Goal: Information Seeking & Learning: Learn about a topic

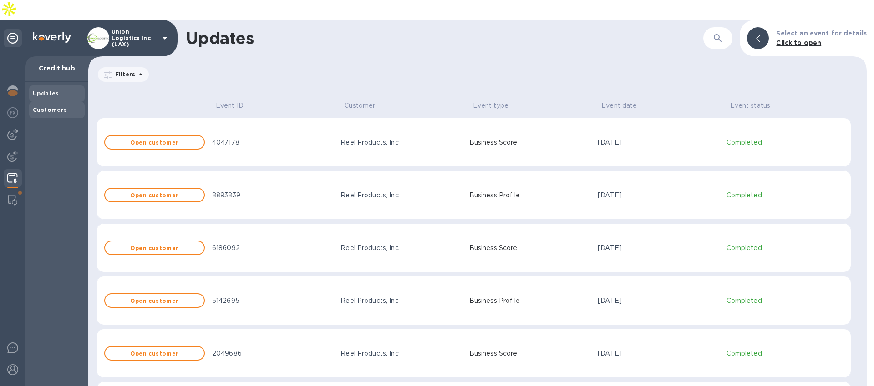
click at [66, 106] on div "Customers" at bounding box center [57, 110] width 48 height 9
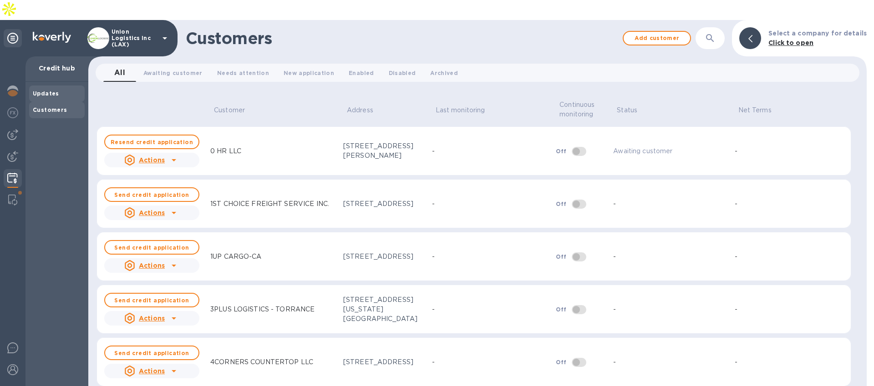
click at [64, 89] on div "Updates" at bounding box center [57, 93] width 48 height 9
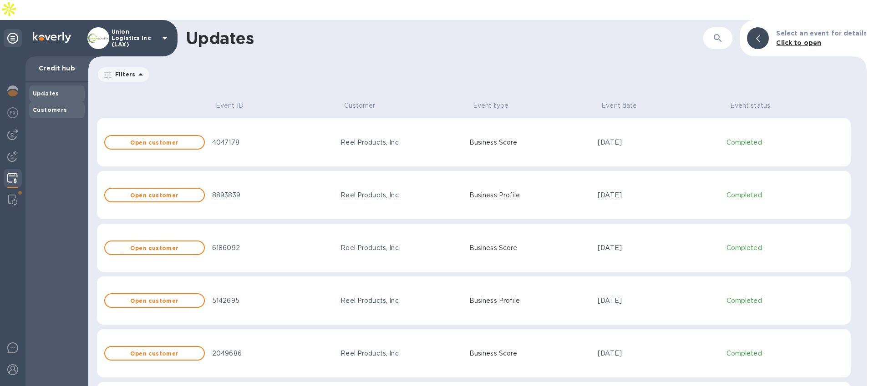
click at [58, 106] on b "Customers" at bounding box center [50, 109] width 35 height 7
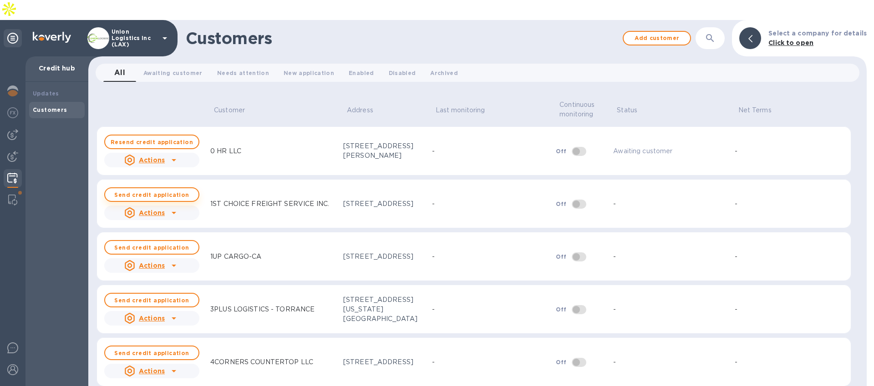
click at [141, 192] on b "Send credit application" at bounding box center [151, 195] width 75 height 7
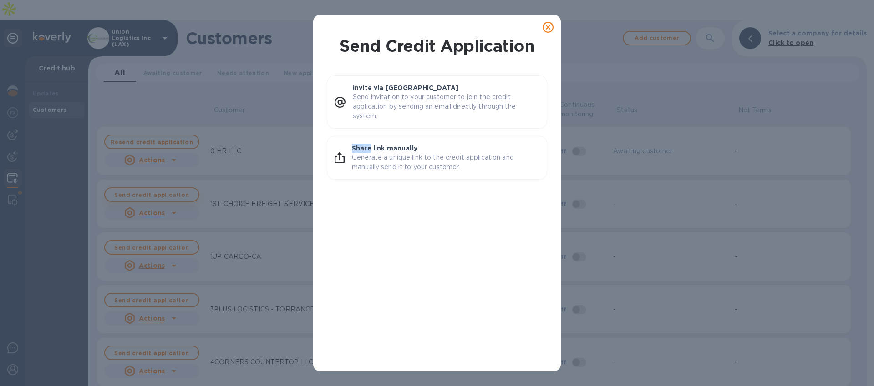
click at [141, 175] on div "Send Credit Application Invite via Koverly Send invitation to your customer to …" at bounding box center [437, 193] width 874 height 386
click at [550, 28] on icon at bounding box center [548, 27] width 11 height 11
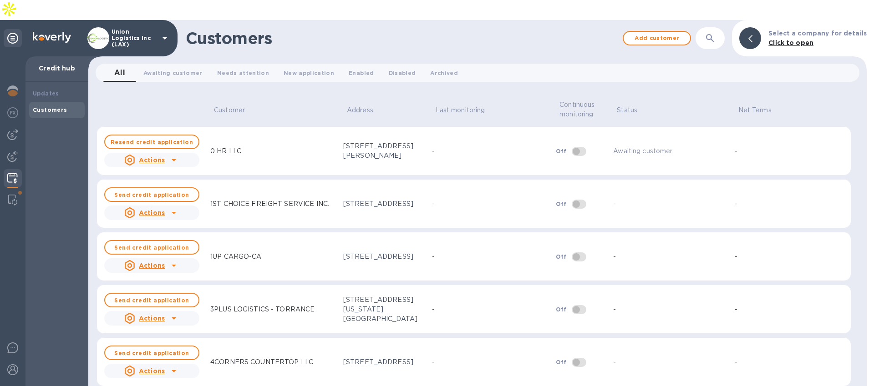
click at [281, 29] on h1 "Customers" at bounding box center [402, 38] width 432 height 19
click at [709, 33] on icon "button" at bounding box center [710, 38] width 11 height 11
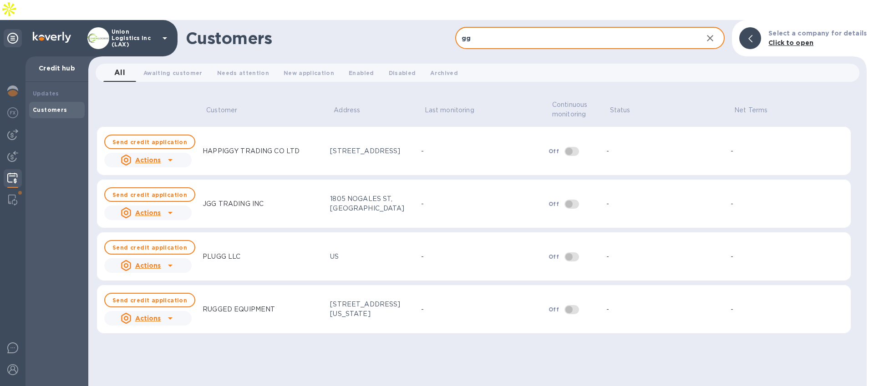
type input "gg"
click at [712, 33] on icon "button" at bounding box center [710, 38] width 11 height 11
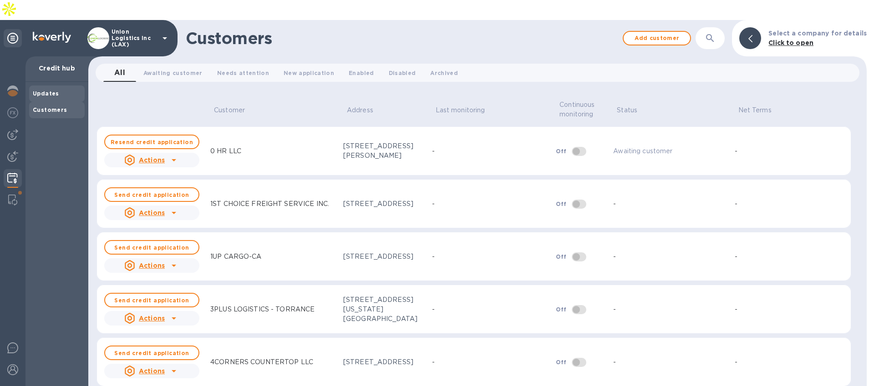
click at [61, 89] on div "Updates" at bounding box center [57, 93] width 48 height 9
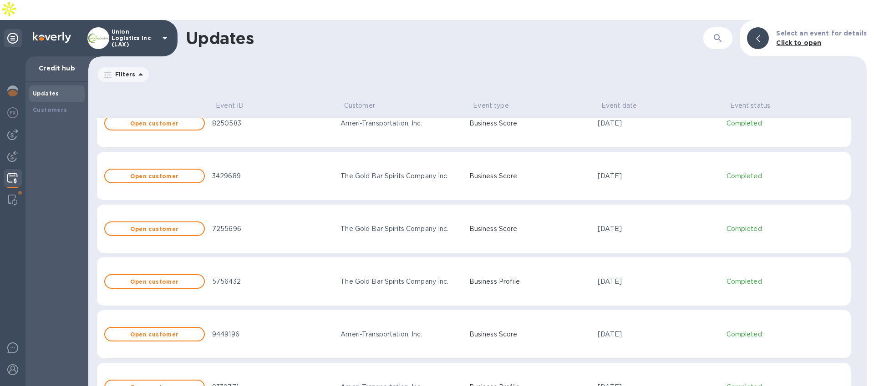
scroll to position [435, 0]
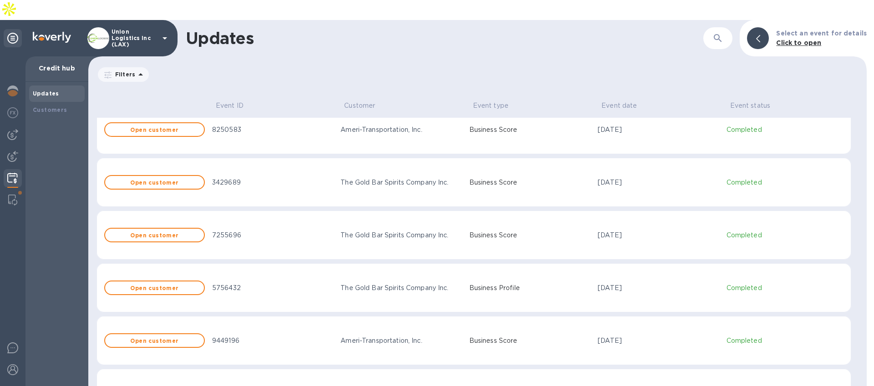
click at [383, 178] on div "The Gold Bar Spirits Company Inc." at bounding box center [400, 183] width 121 height 10
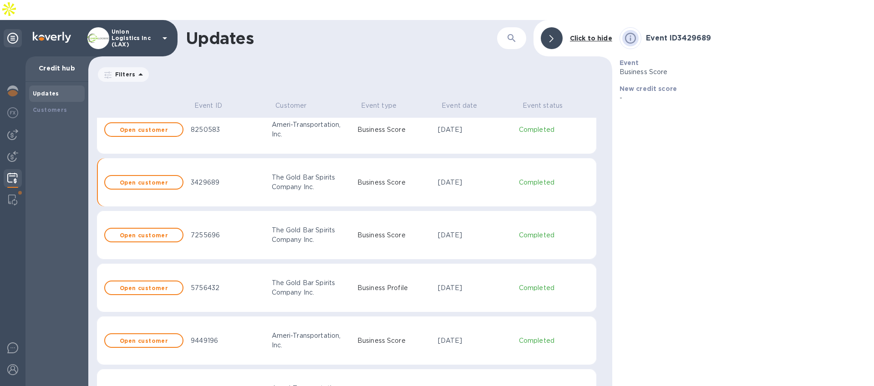
scroll to position [435, 0]
click at [177, 175] on button "Open customer" at bounding box center [143, 182] width 79 height 15
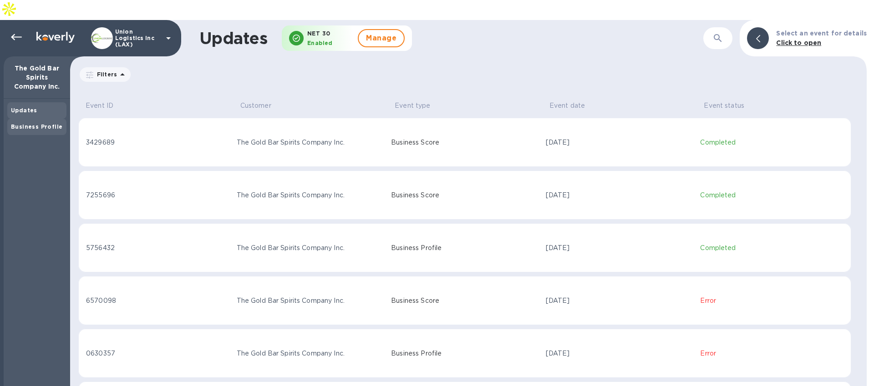
click at [27, 123] on b "Business Profile" at bounding box center [36, 126] width 51 height 7
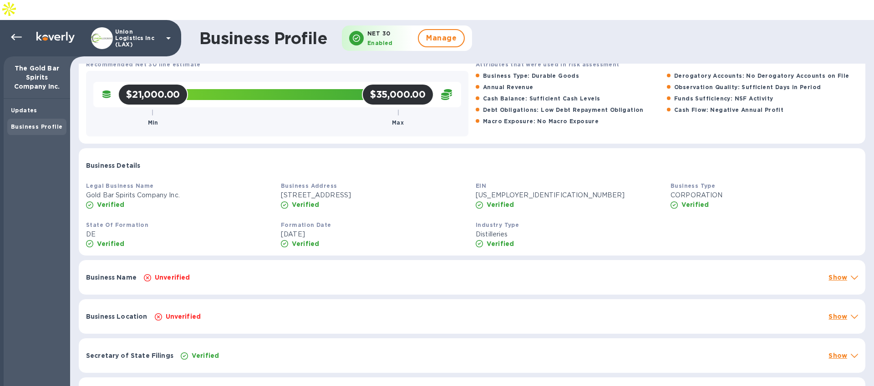
scroll to position [46, 0]
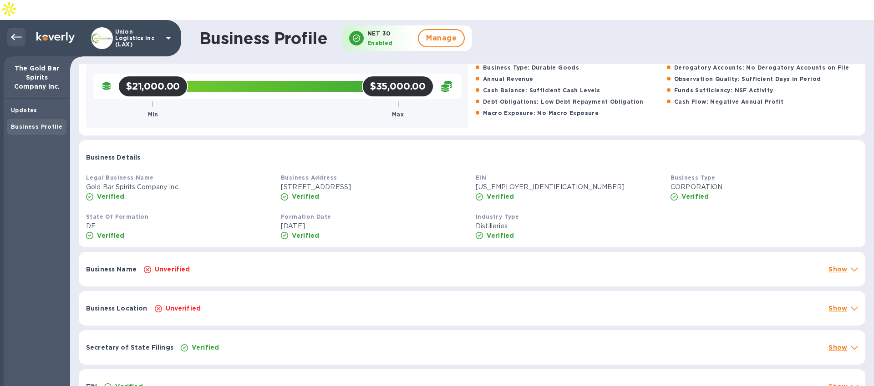
click at [17, 32] on icon at bounding box center [16, 37] width 11 height 11
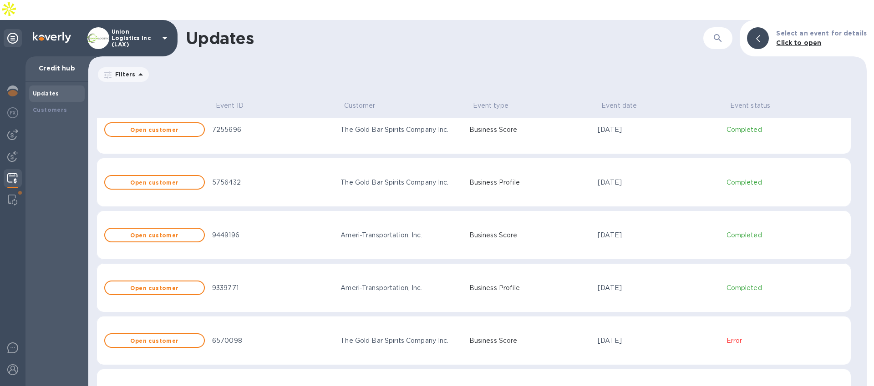
scroll to position [539, 0]
click at [181, 234] on span "Open customer" at bounding box center [154, 237] width 84 height 6
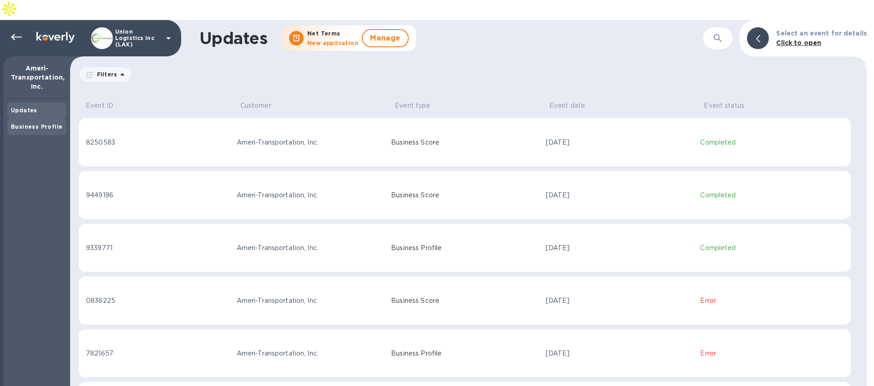
click at [46, 123] on b "Business Profile" at bounding box center [36, 126] width 51 height 7
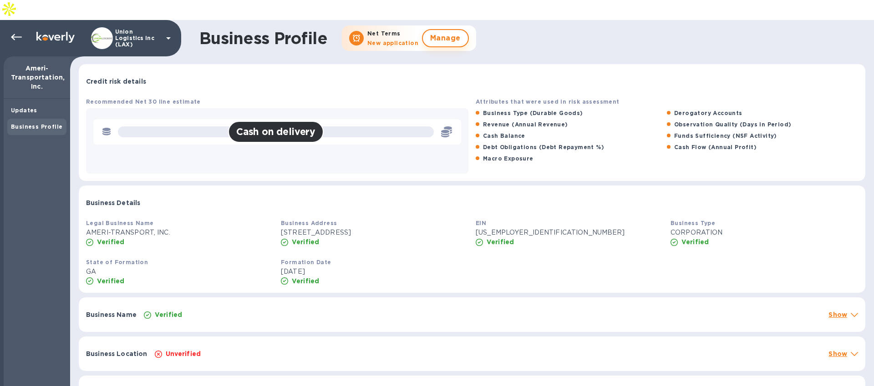
click at [436, 33] on span "Manage" at bounding box center [445, 38] width 30 height 11
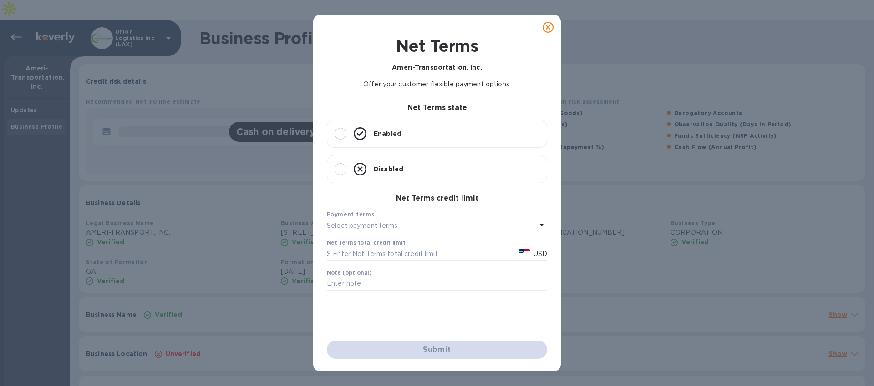
click at [546, 26] on icon at bounding box center [548, 27] width 11 height 11
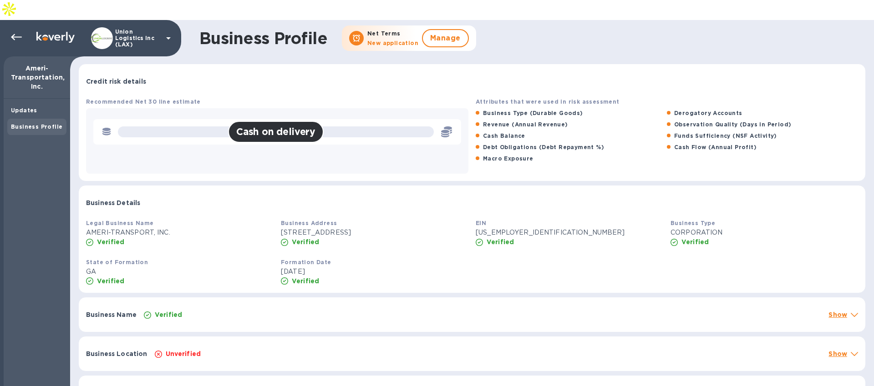
click at [172, 33] on icon at bounding box center [168, 38] width 11 height 11
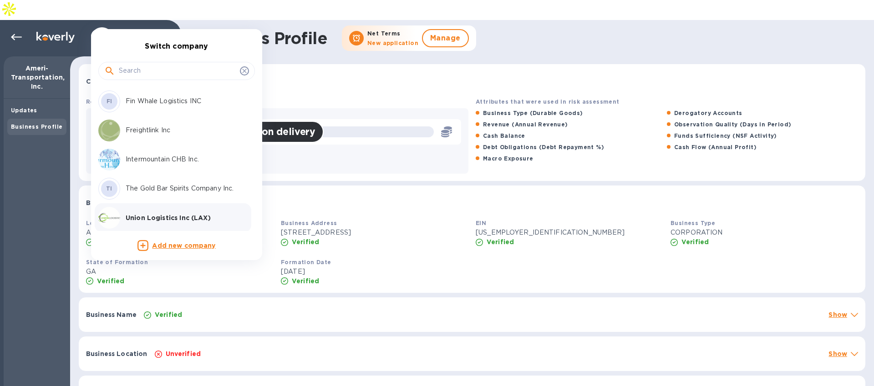
scroll to position [117, 0]
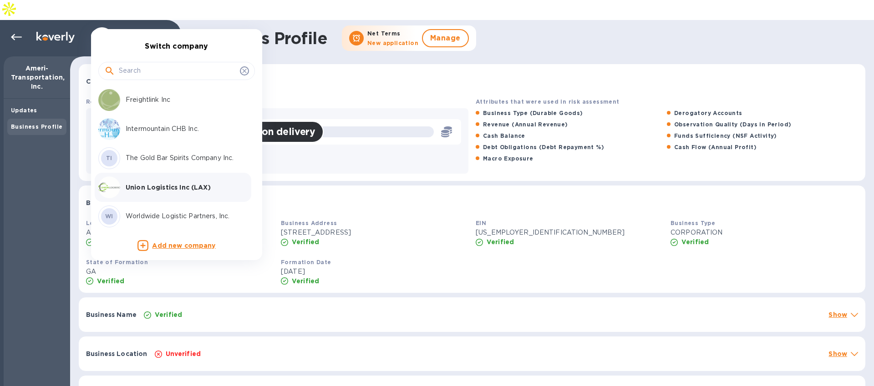
click at [151, 162] on p "The Gold Bar Spirits Company Inc." at bounding box center [183, 158] width 115 height 10
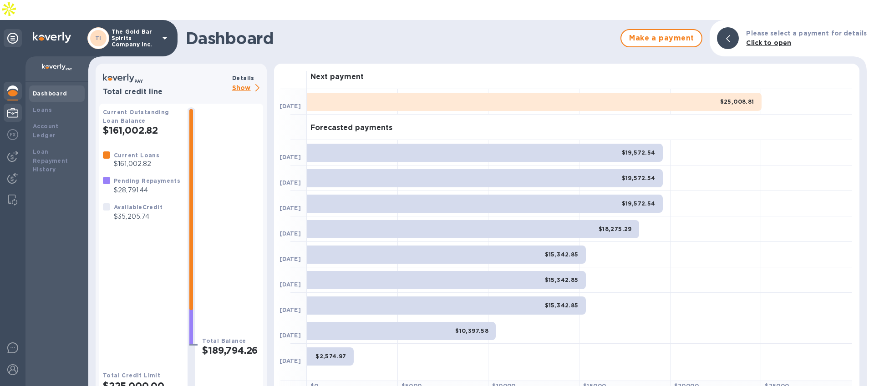
click at [14, 107] on img at bounding box center [12, 112] width 11 height 11
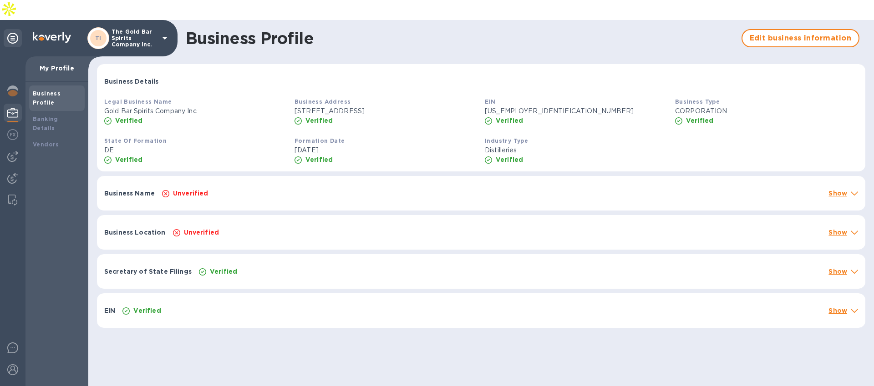
drag, startPoint x: 43, startPoint y: 122, endPoint x: 43, endPoint y: 110, distance: 11.4
click at [43, 121] on div "Business Profile Banking Details Vendors" at bounding box center [56, 244] width 63 height 325
click at [43, 141] on b "Vendors" at bounding box center [46, 144] width 26 height 7
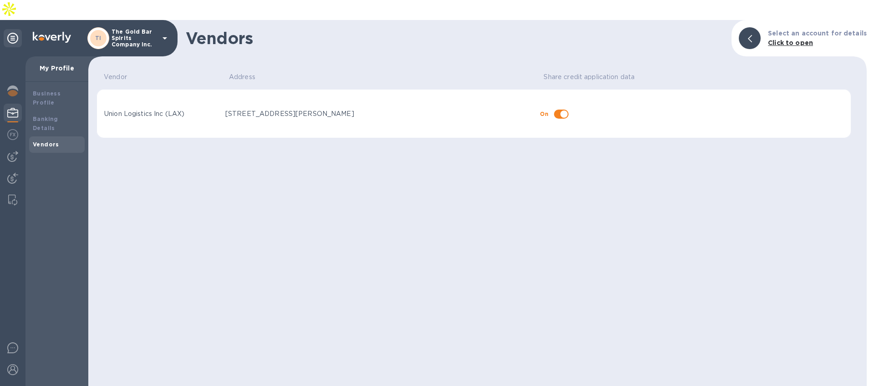
click at [132, 29] on p "The Gold Bar Spirits Company Inc." at bounding box center [135, 38] width 46 height 19
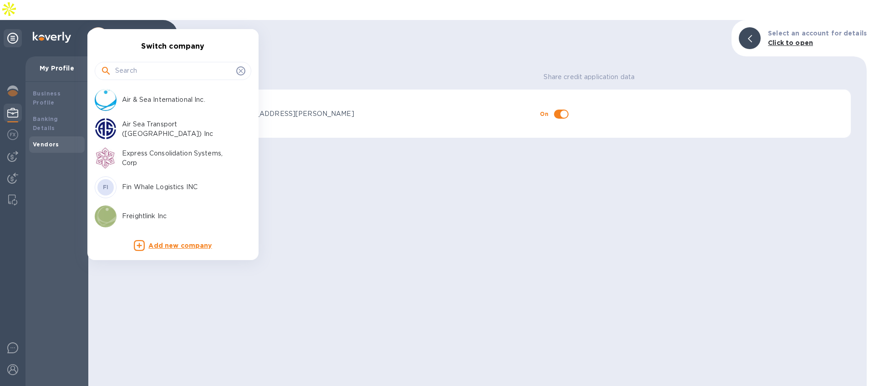
click at [156, 99] on p "Air & Sea International Inc." at bounding box center [179, 100] width 115 height 10
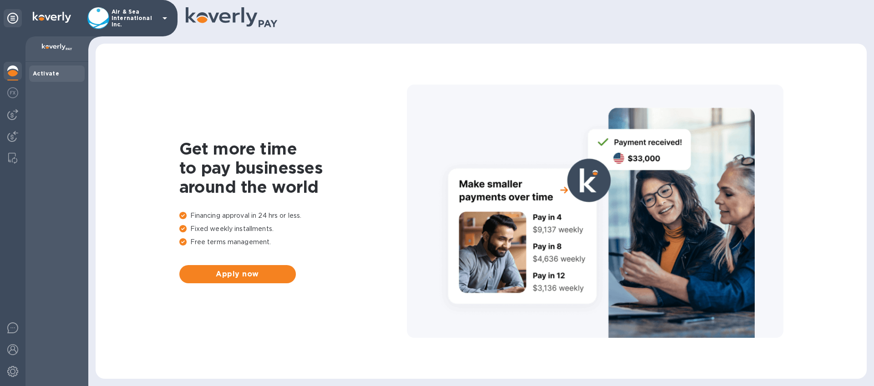
click at [141, 14] on p "Air & Sea International Inc." at bounding box center [135, 18] width 46 height 19
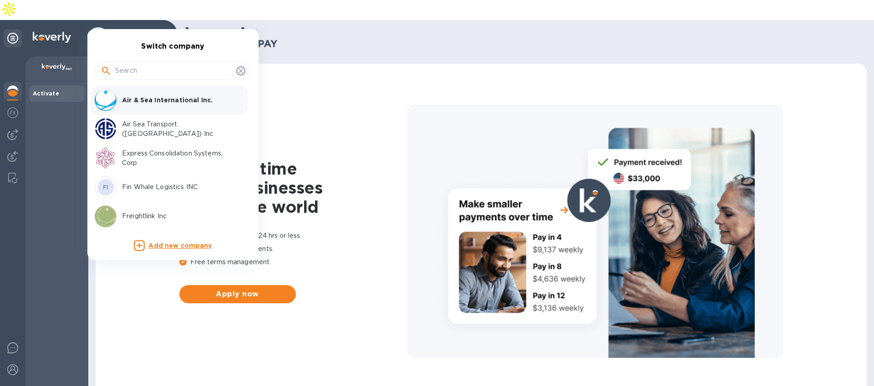
click at [142, 152] on p "Express Consolidation Systems, Corp" at bounding box center [179, 158] width 115 height 19
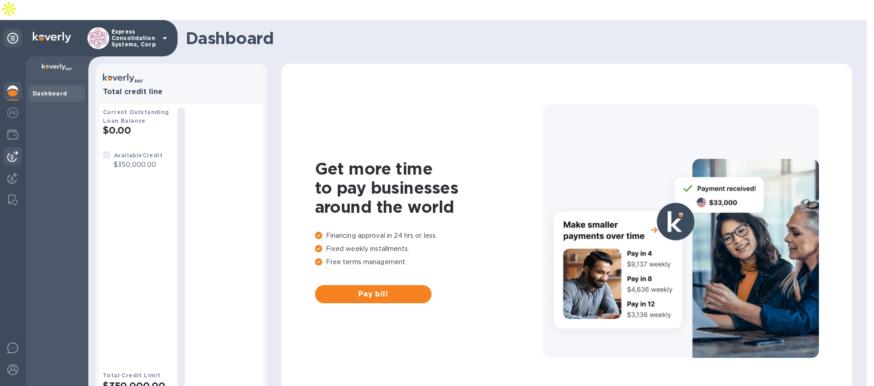
click at [11, 151] on img at bounding box center [12, 156] width 11 height 11
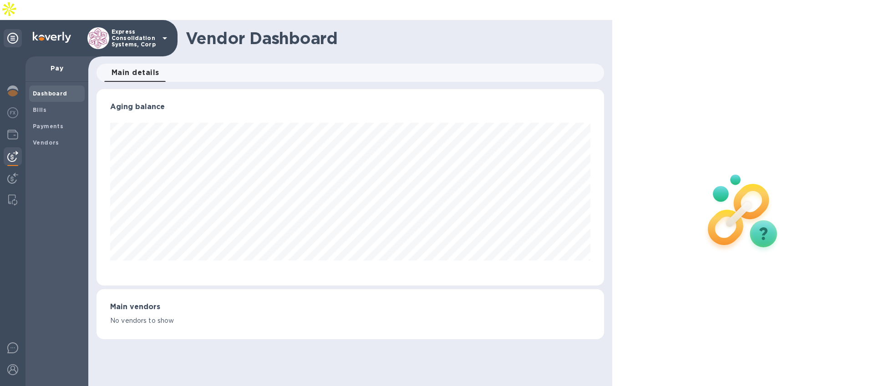
scroll to position [197, 507]
click at [58, 123] on b "Payments" at bounding box center [48, 126] width 30 height 7
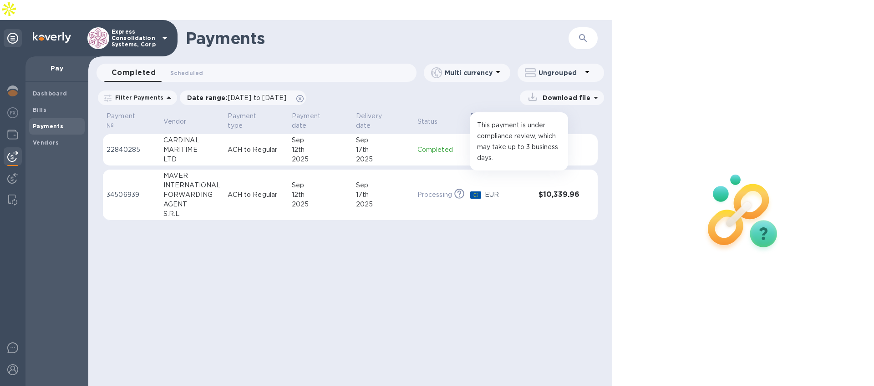
click at [461, 189] on icon at bounding box center [459, 194] width 10 height 10
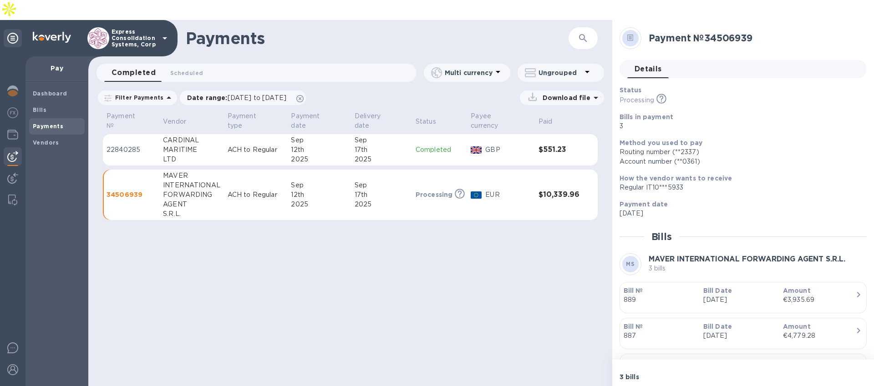
click at [134, 29] on p "Express Consolidation Systems, Corp" at bounding box center [135, 38] width 46 height 19
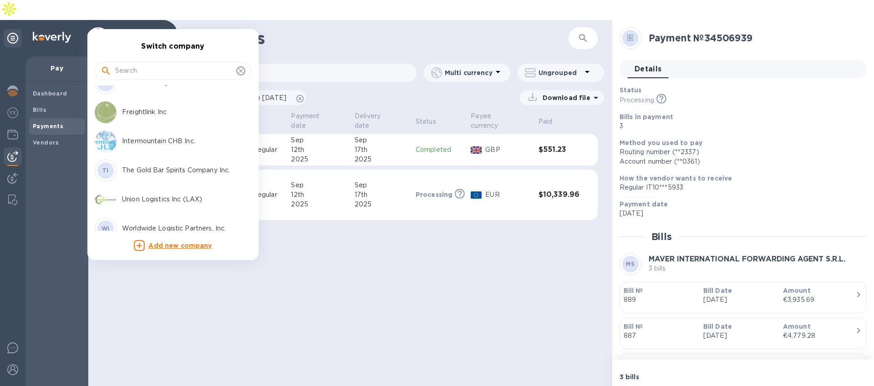
scroll to position [117, 0]
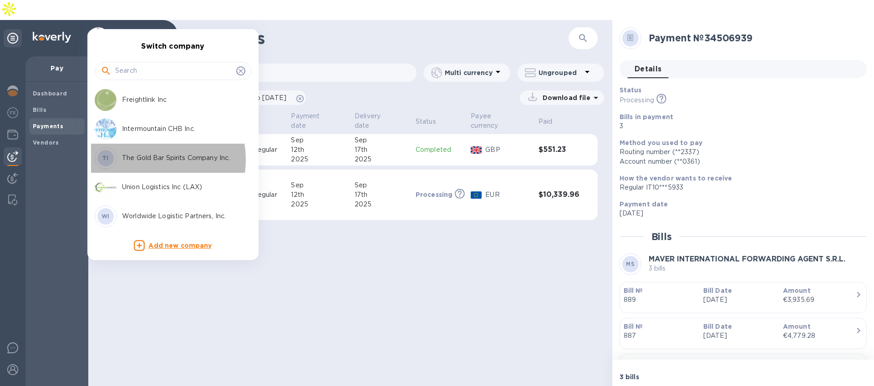
click at [143, 160] on p "The Gold Bar Spirits Company Inc." at bounding box center [179, 158] width 115 height 10
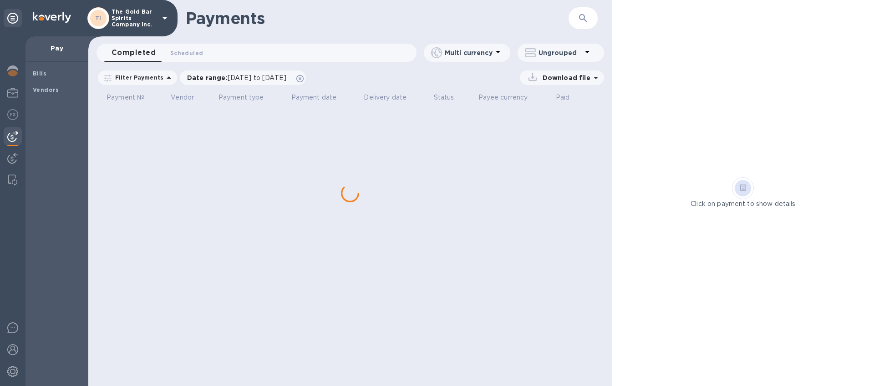
click at [144, 24] on p "The Gold Bar Spirits Company Inc." at bounding box center [135, 18] width 46 height 19
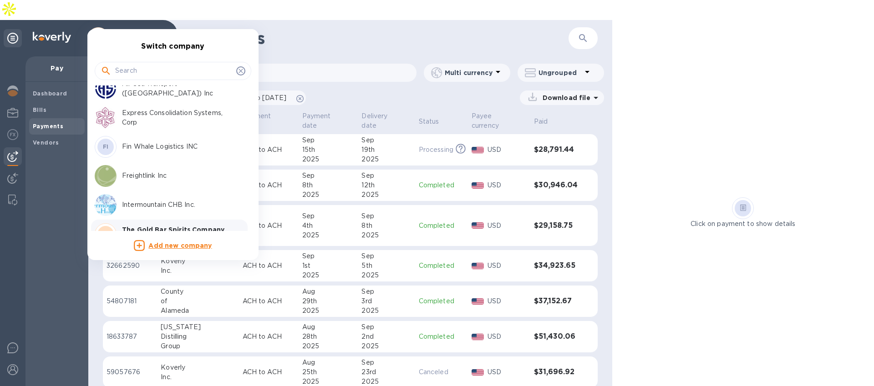
scroll to position [117, 0]
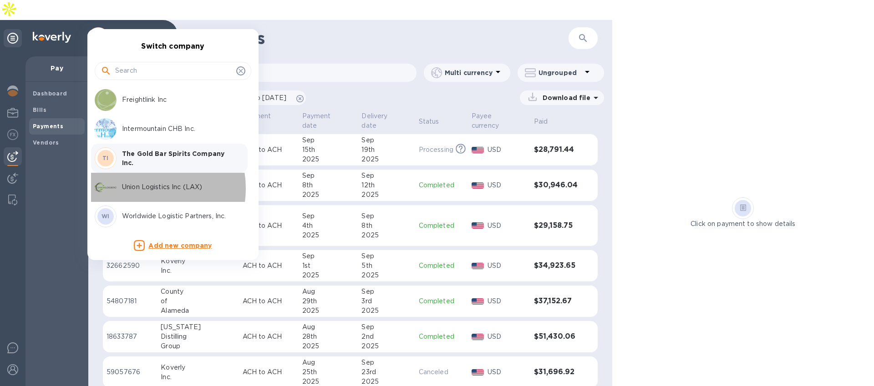
click at [141, 189] on p "Union Logistics Inc (LAX)" at bounding box center [179, 188] width 115 height 10
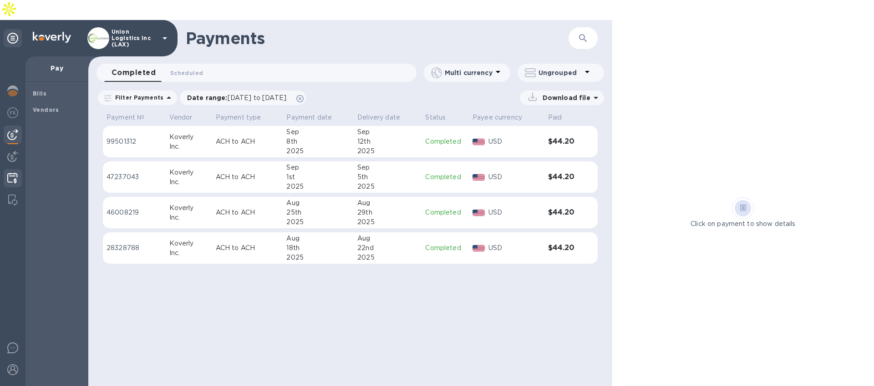
click at [8, 173] on img at bounding box center [12, 178] width 10 height 11
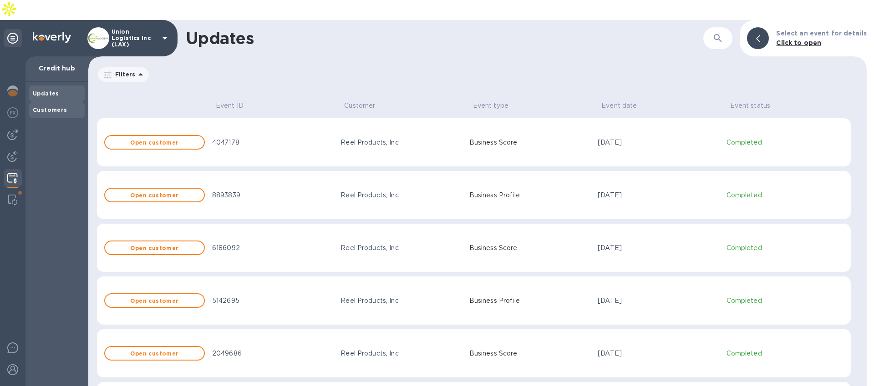
click at [71, 106] on div "Customers" at bounding box center [57, 110] width 48 height 9
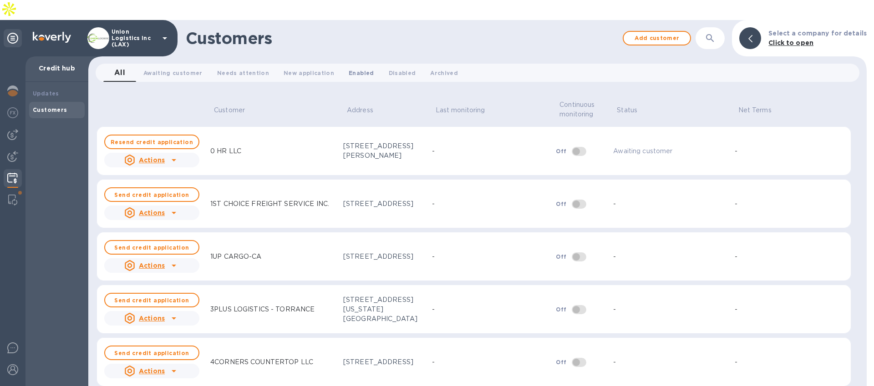
click at [349, 68] on span "Enabled 0" at bounding box center [361, 73] width 25 height 10
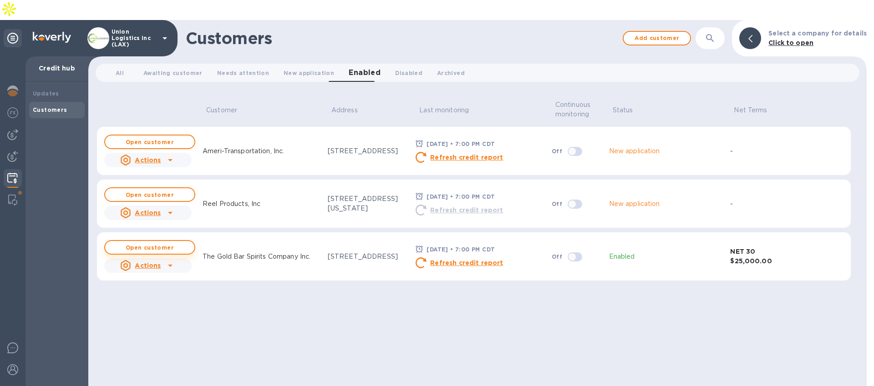
click at [156, 244] on b "Open customer" at bounding box center [150, 247] width 48 height 7
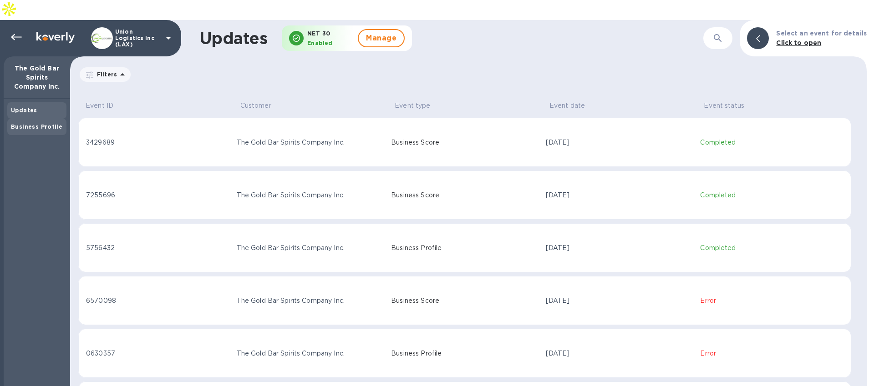
click at [32, 123] on b "Business Profile" at bounding box center [36, 126] width 51 height 7
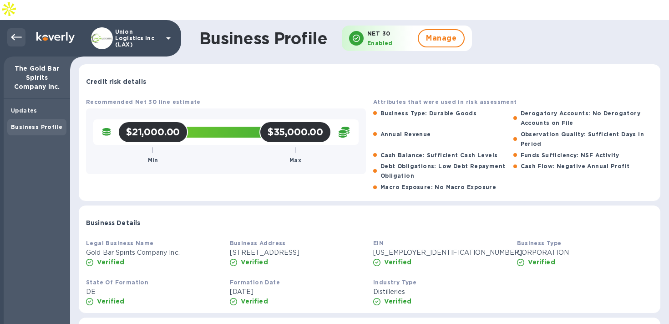
click at [16, 32] on icon at bounding box center [16, 37] width 11 height 11
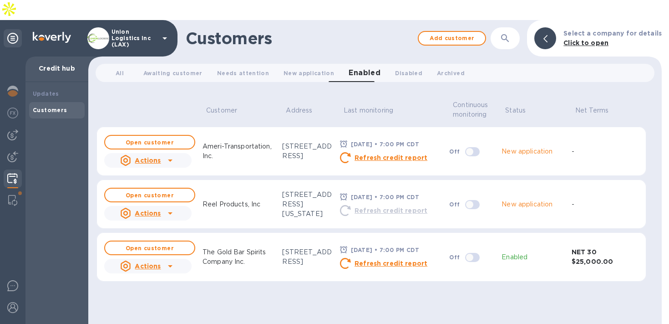
click at [359, 66] on span "Enabled 0" at bounding box center [365, 72] width 32 height 13
click at [111, 68] on span "All 0" at bounding box center [120, 73] width 18 height 10
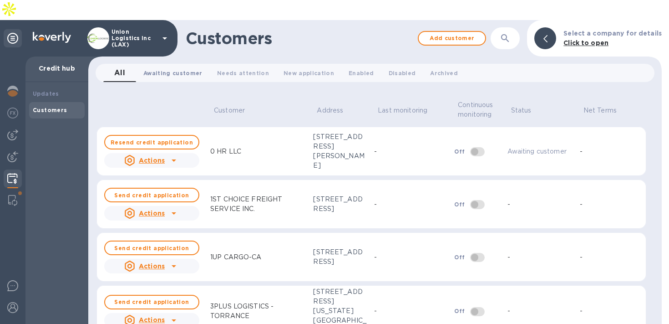
click at [142, 64] on button "Awaiting customer 0" at bounding box center [173, 73] width 74 height 18
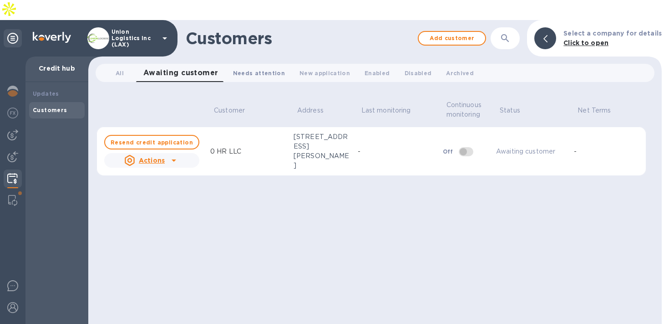
click at [267, 68] on span "Needs attention 0" at bounding box center [259, 73] width 52 height 10
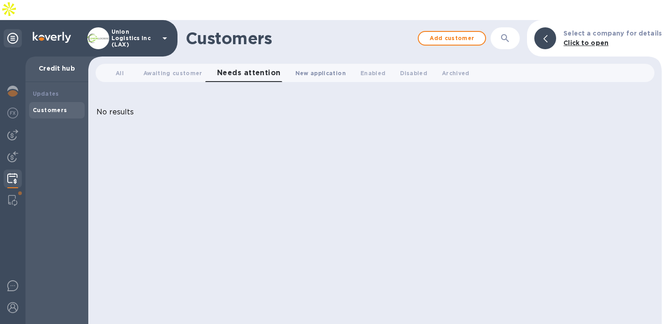
click at [305, 68] on span "New application 0" at bounding box center [320, 73] width 51 height 10
click at [355, 64] on button "Enabled 0" at bounding box center [375, 73] width 40 height 18
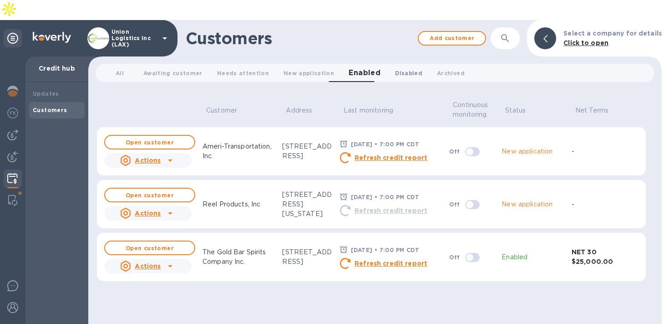
click at [395, 68] on span "Disabled 0" at bounding box center [408, 73] width 27 height 10
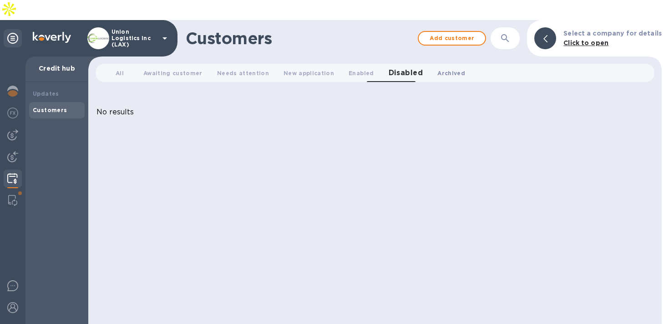
click at [430, 64] on button "Archived 0" at bounding box center [451, 73] width 42 height 18
click at [349, 68] on span "Enabled 0" at bounding box center [361, 73] width 25 height 10
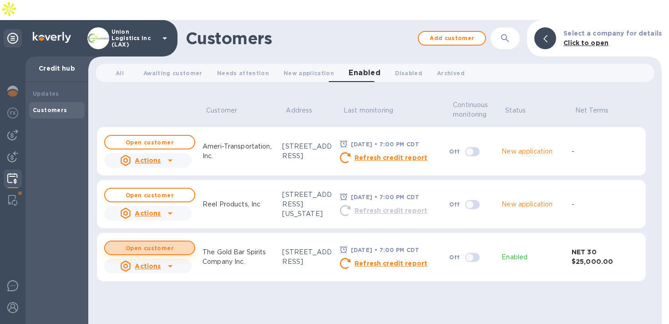
click at [166, 244] on b "Open customer" at bounding box center [150, 247] width 48 height 7
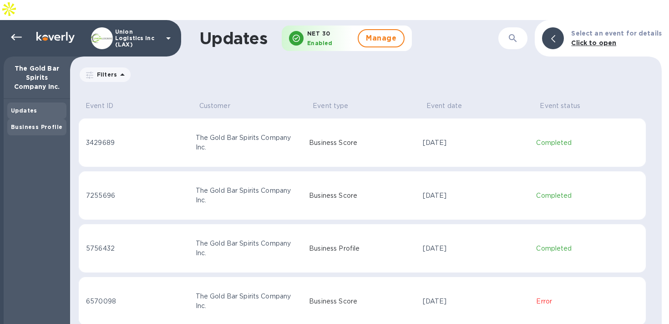
click at [51, 122] on div "Business Profile" at bounding box center [37, 126] width 52 height 9
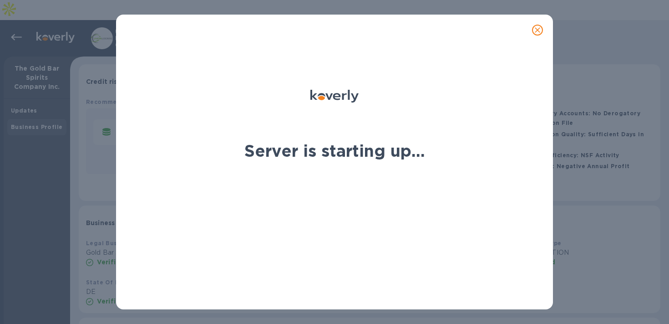
click at [545, 27] on button "close" at bounding box center [538, 30] width 22 height 22
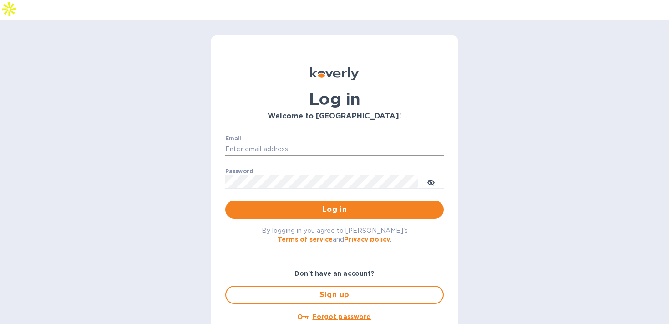
click at [296, 142] on input "Email" at bounding box center [334, 149] width 218 height 14
type input "[EMAIL_ADDRESS][DOMAIN_NAME]"
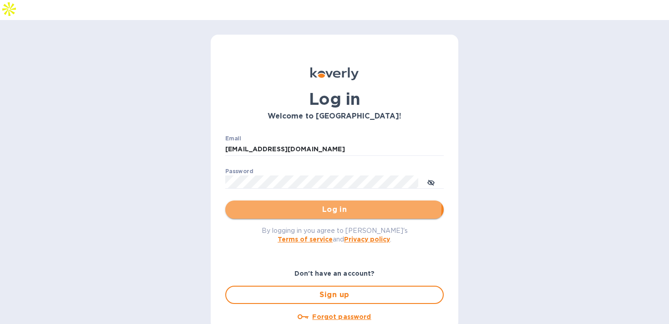
click at [316, 204] on span "Log in" at bounding box center [335, 209] width 204 height 11
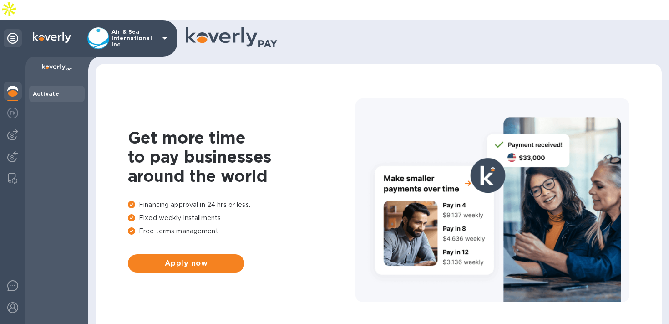
click at [160, 33] on icon at bounding box center [164, 38] width 11 height 11
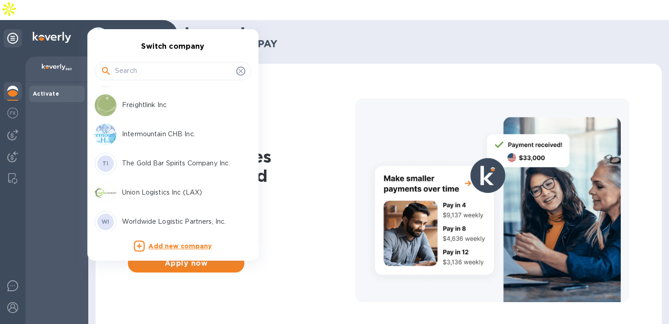
scroll to position [117, 0]
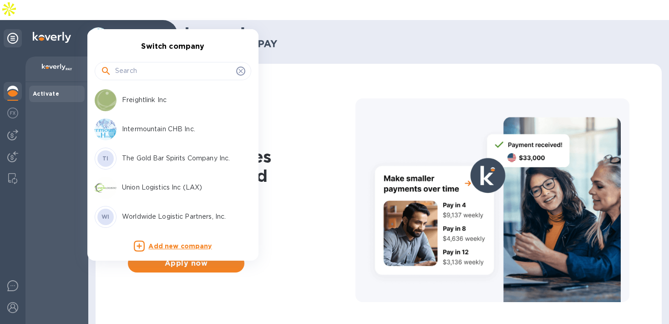
click at [149, 186] on p "Union Logistics Inc (LAX)" at bounding box center [179, 188] width 115 height 10
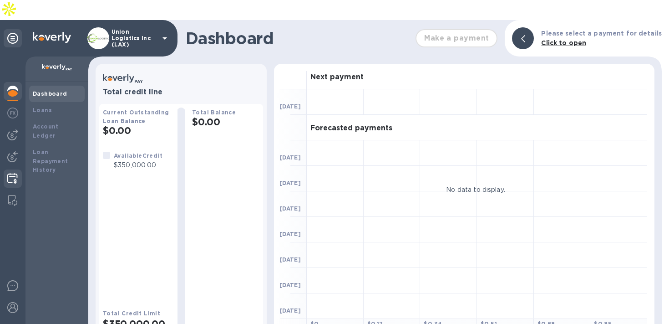
click at [14, 173] on img at bounding box center [12, 178] width 10 height 11
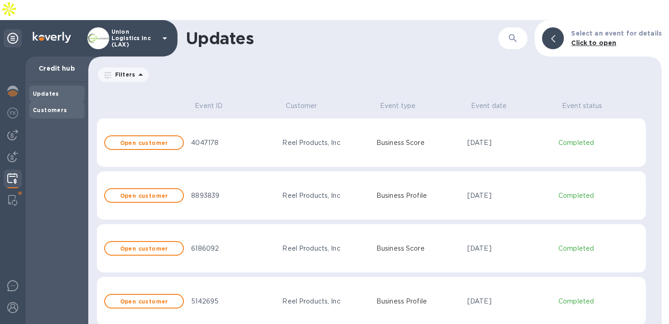
click at [64, 106] on div "Customers" at bounding box center [57, 110] width 48 height 9
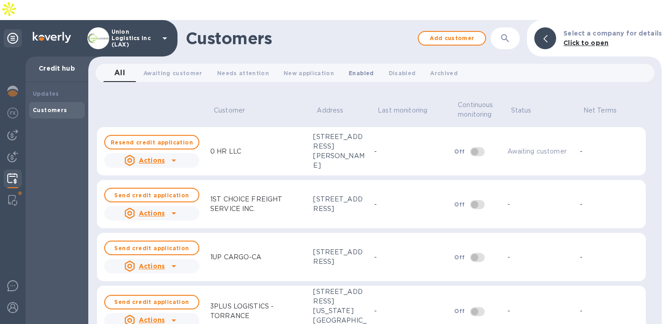
click at [353, 68] on span "Enabled 0" at bounding box center [361, 73] width 25 height 10
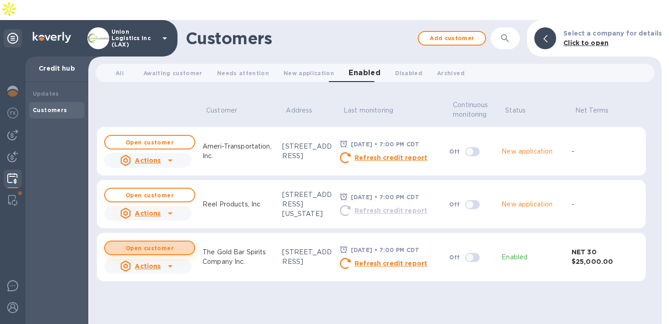
click at [137, 244] on b "Open customer" at bounding box center [150, 247] width 48 height 7
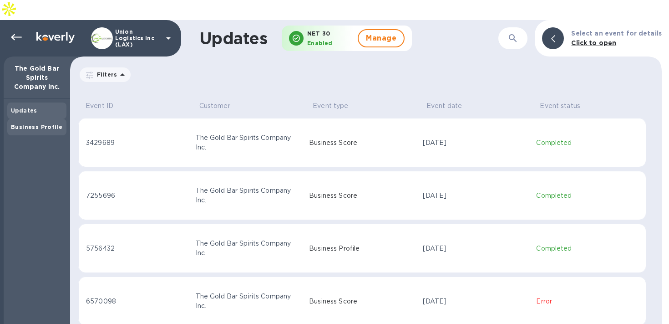
click at [38, 119] on div "Business Profile" at bounding box center [36, 127] width 59 height 16
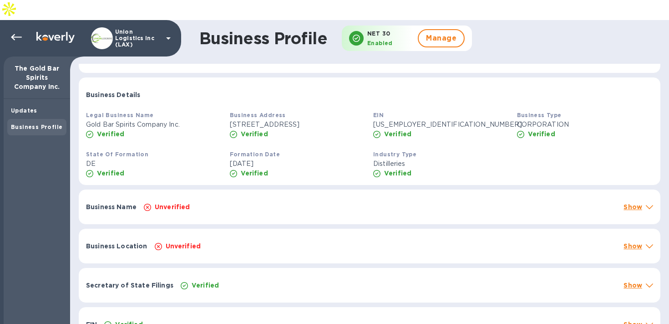
scroll to position [140, 0]
click at [342, 271] on div "Secretary of State Filings Verified Show" at bounding box center [370, 285] width 582 height 35
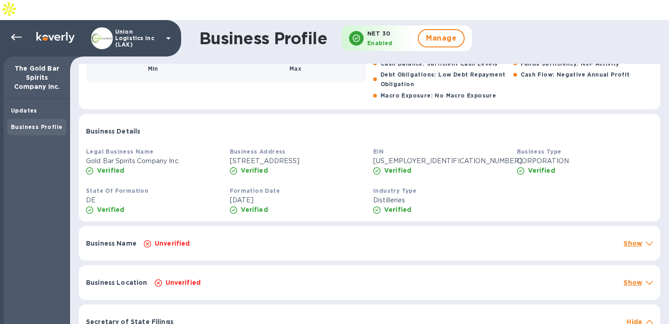
scroll to position [90, 0]
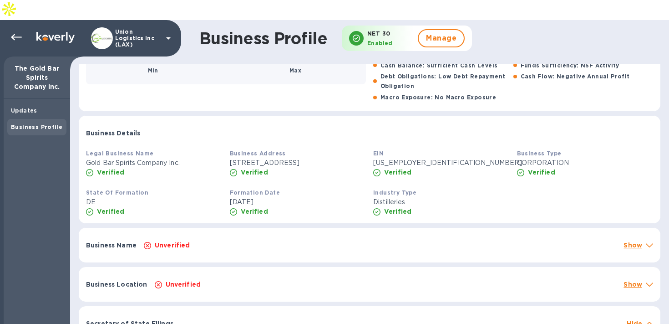
click at [335, 228] on div "Business Name Unverified Show" at bounding box center [370, 245] width 582 height 35
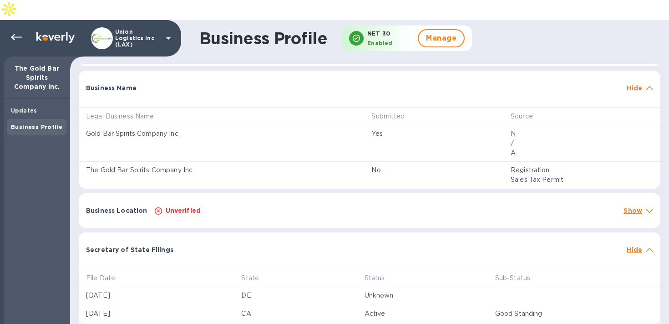
scroll to position [247, 0]
click at [336, 193] on div "Business Location Unverified Show" at bounding box center [370, 210] width 582 height 35
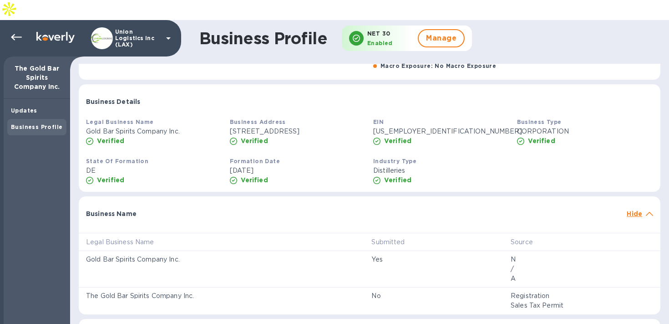
scroll to position [139, 0]
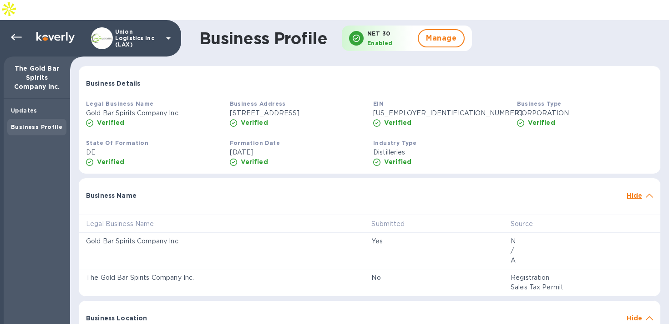
click at [560, 187] on div at bounding box center [381, 190] width 483 height 7
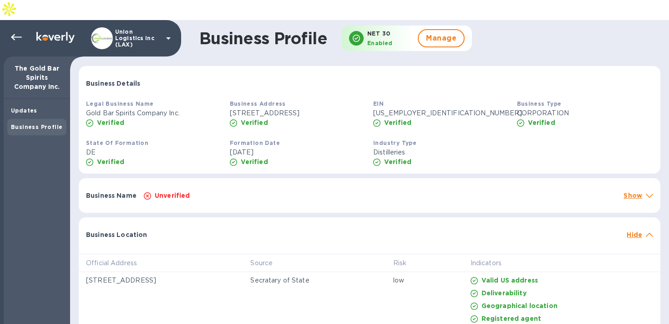
click at [639, 228] on div "Hide" at bounding box center [634, 234] width 19 height 13
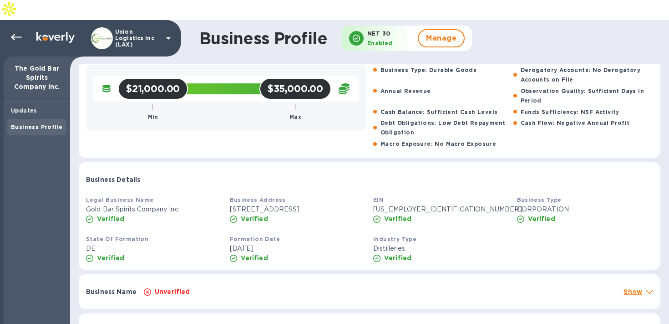
scroll to position [0, 0]
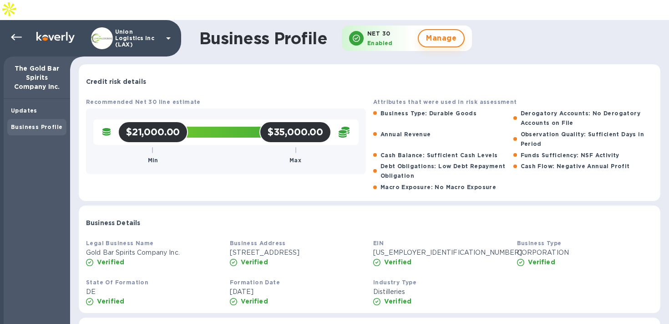
click at [425, 29] on button "Manage" at bounding box center [441, 38] width 47 height 18
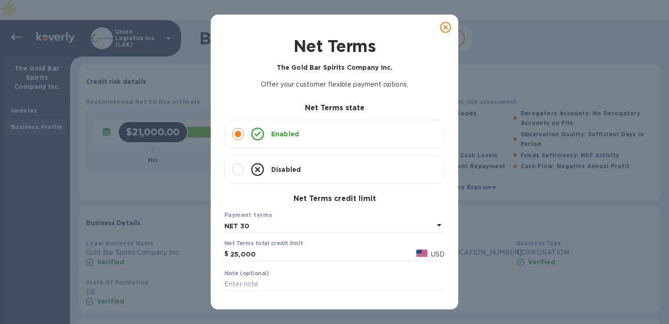
click at [441, 26] on icon at bounding box center [445, 27] width 11 height 11
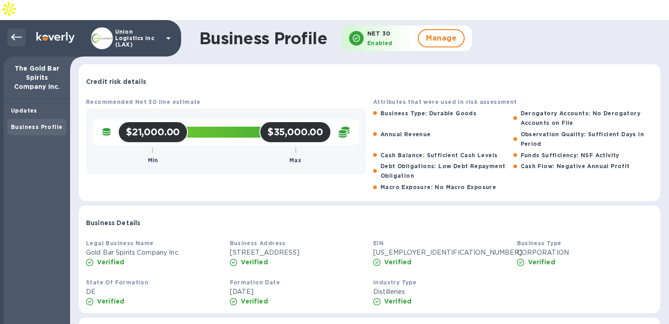
click at [12, 32] on icon at bounding box center [16, 37] width 11 height 11
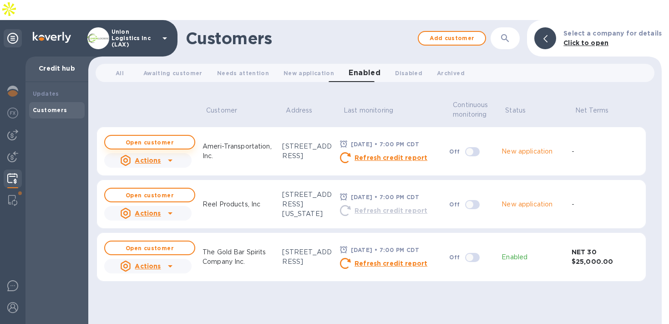
click at [151, 139] on b "Open customer" at bounding box center [150, 142] width 48 height 7
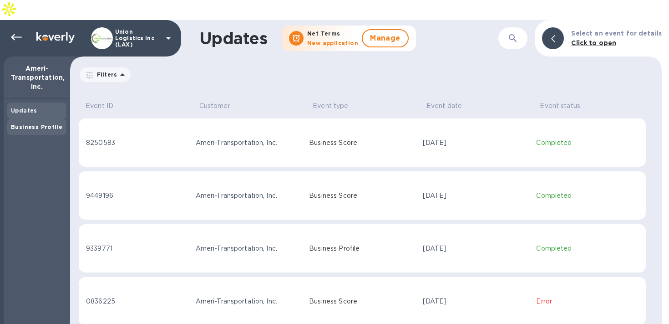
click at [42, 119] on div "Business Profile" at bounding box center [36, 127] width 59 height 16
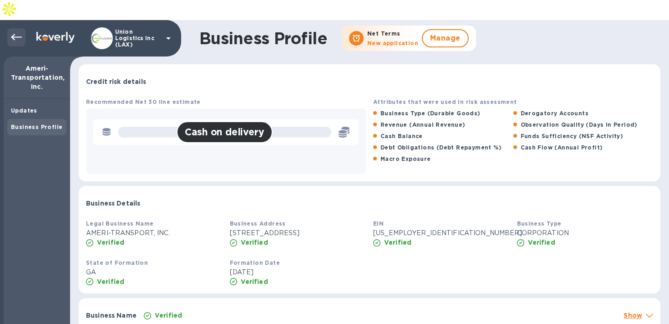
click at [15, 34] on icon at bounding box center [16, 37] width 11 height 6
